Goal: Find specific fact

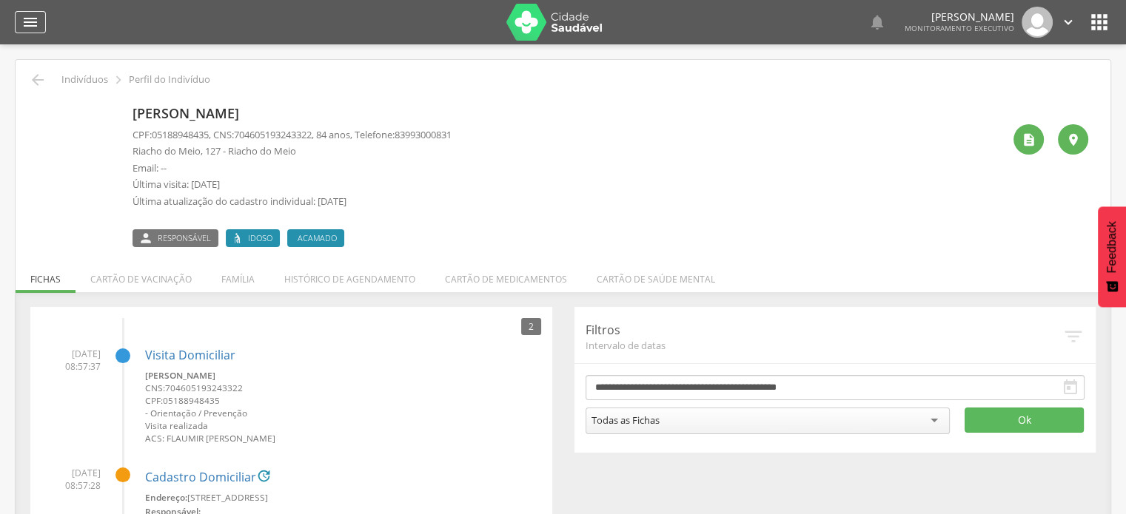
click at [27, 22] on icon "" at bounding box center [30, 22] width 18 height 18
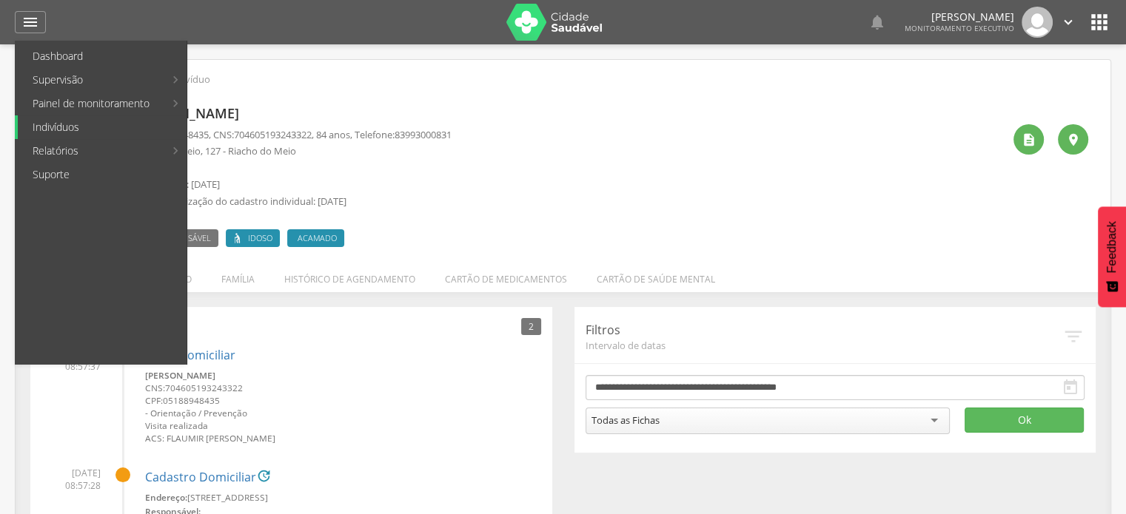
click at [73, 126] on link "Indivíduos" at bounding box center [102, 127] width 169 height 24
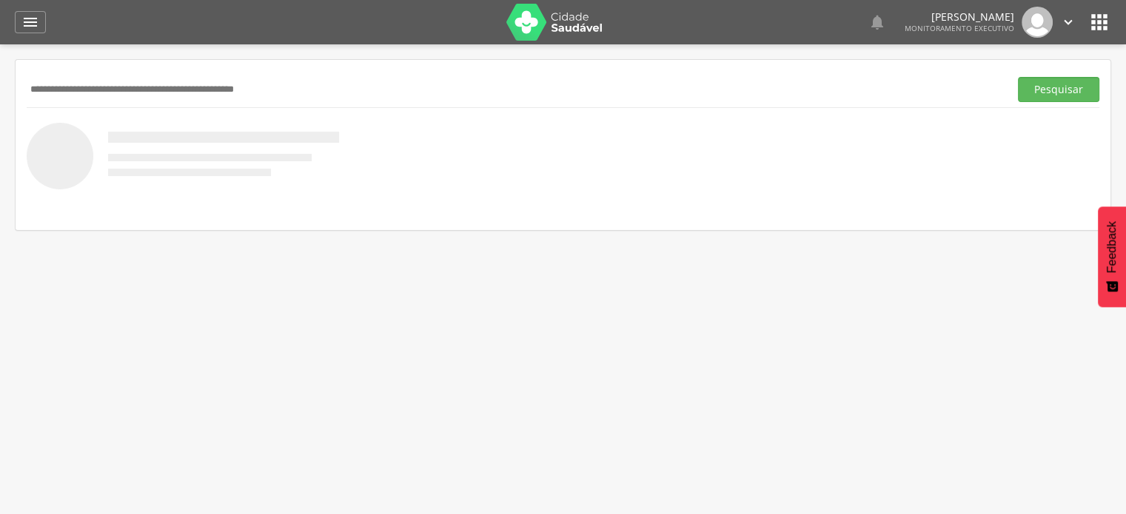
click at [221, 94] on input "text" at bounding box center [515, 89] width 976 height 25
type input "**********"
click at [1017, 77] on button "Pesquisar" at bounding box center [1057, 89] width 81 height 25
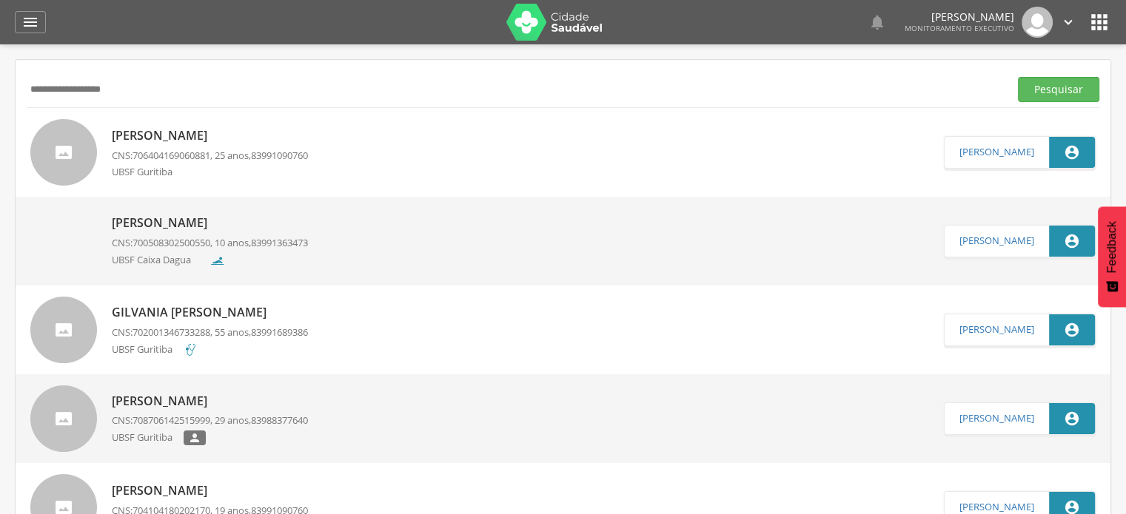
click at [166, 141] on p "[PERSON_NAME]" at bounding box center [210, 135] width 196 height 17
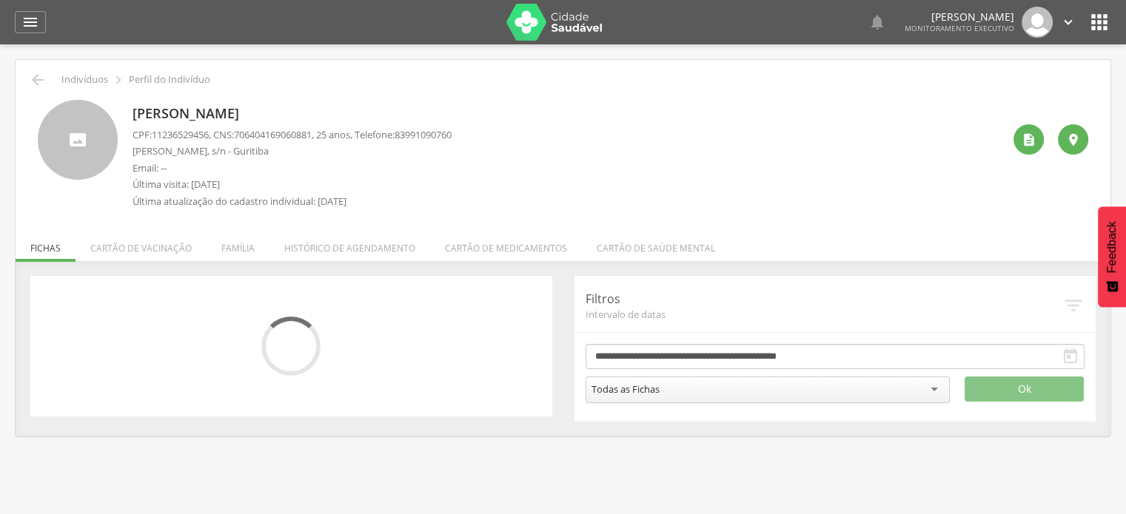
click at [236, 215] on div " Indivíduos  Perfil do Indivíduo [PERSON_NAME] CPF: 11236529456 , CNS: [PHONE…" at bounding box center [563, 248] width 1094 height 377
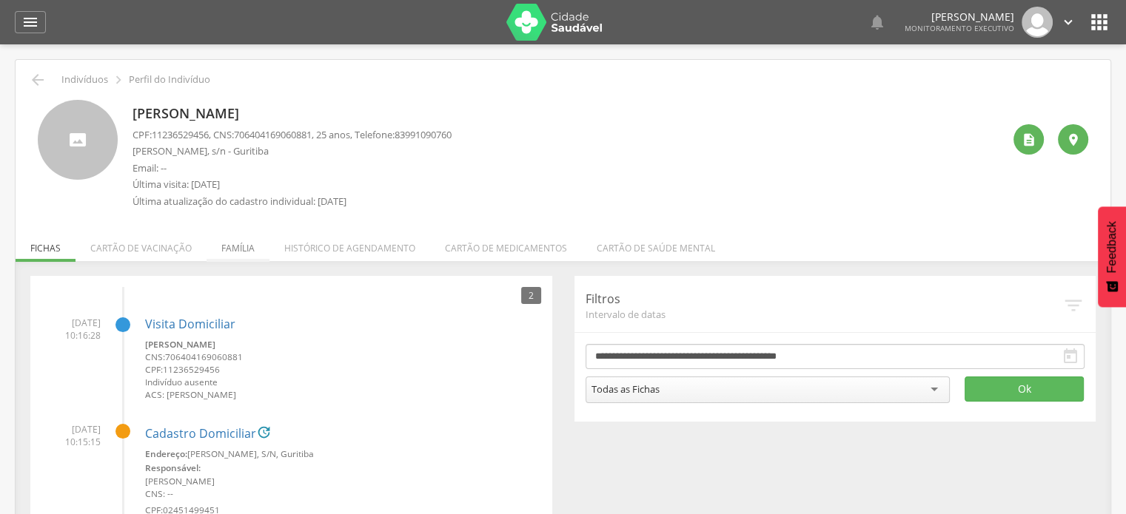
click at [236, 249] on li "Família" at bounding box center [237, 244] width 63 height 35
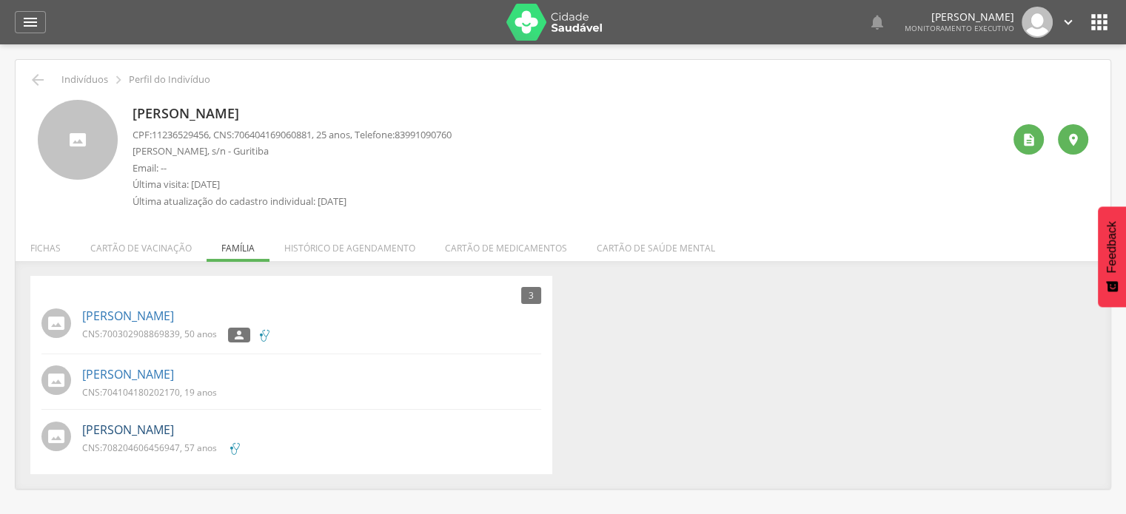
click at [174, 428] on link "[PERSON_NAME]" at bounding box center [128, 430] width 92 height 17
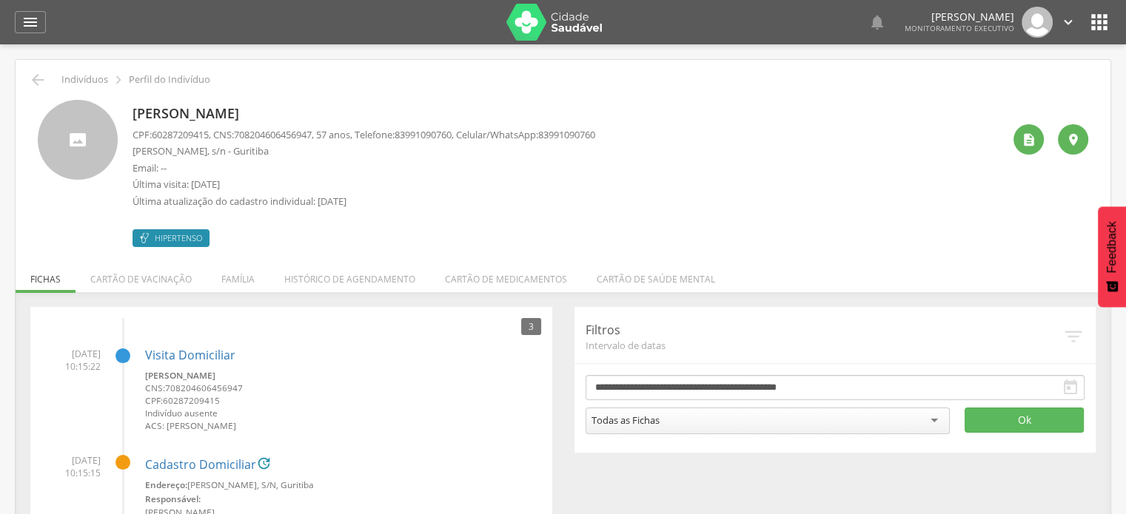
click at [244, 132] on span "708204606456947" at bounding box center [273, 134] width 78 height 13
drag, startPoint x: 244, startPoint y: 132, endPoint x: 324, endPoint y: 134, distance: 79.9
click at [312, 134] on span "708204606456947" at bounding box center [273, 134] width 78 height 13
copy span "708204606456947"
